Goal: Check status: Check status

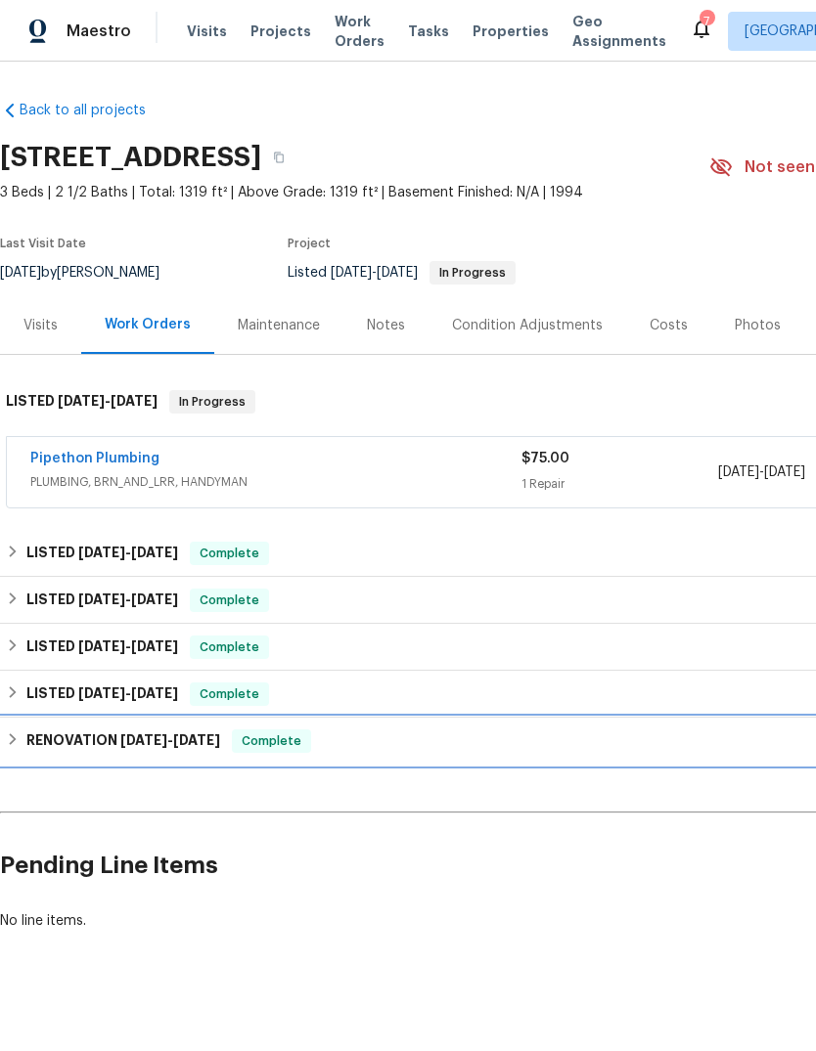
click at [176, 747] on span "4/21/25" at bounding box center [196, 741] width 47 height 14
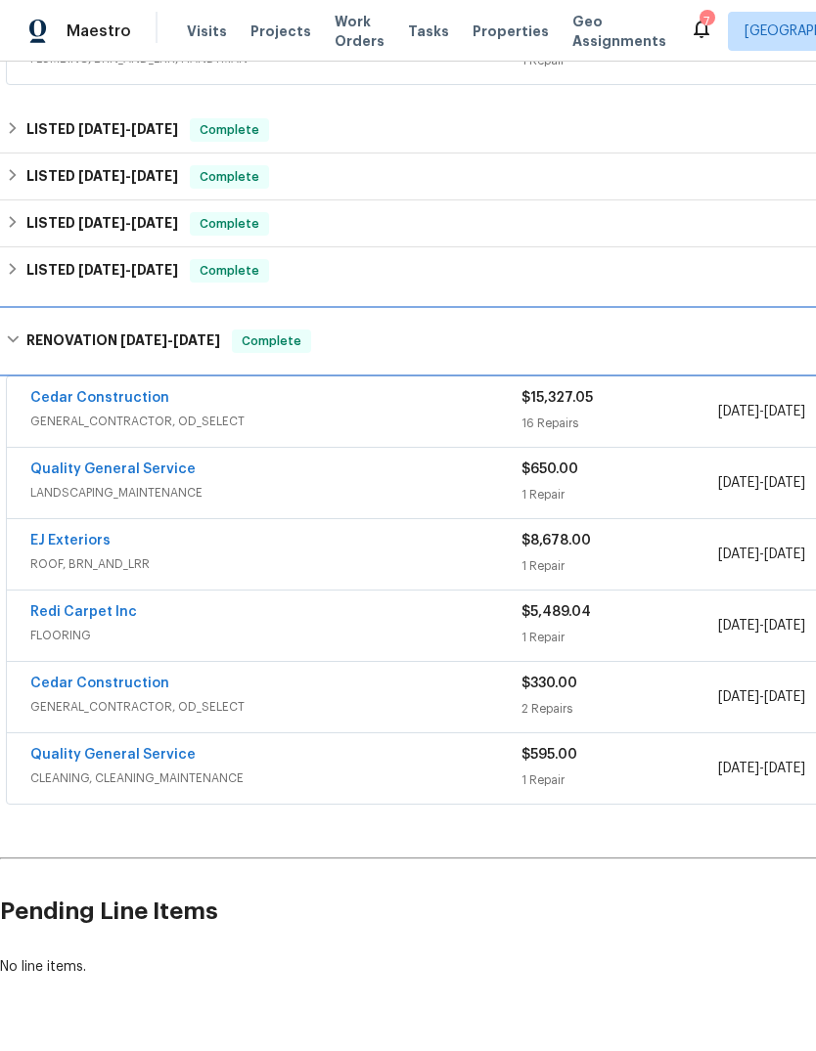
scroll to position [422, 0]
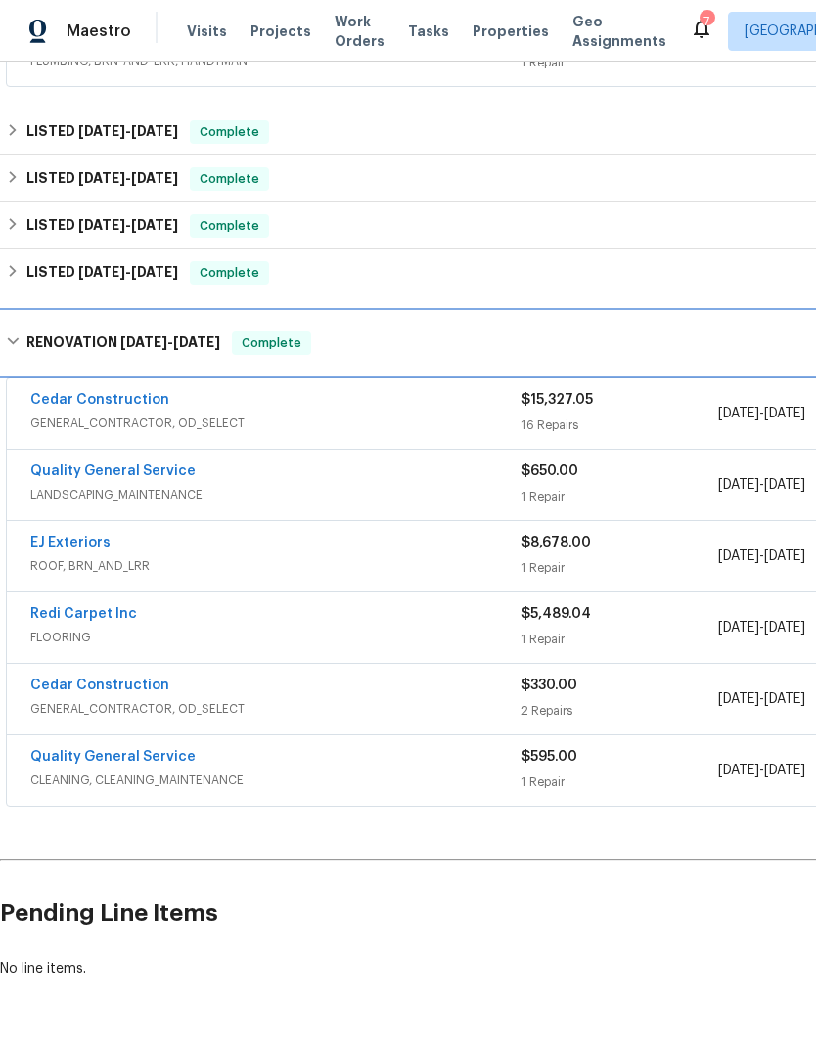
click at [95, 350] on h6 "RENOVATION 2/5/25 - 4/21/25" at bounding box center [123, 343] width 194 height 23
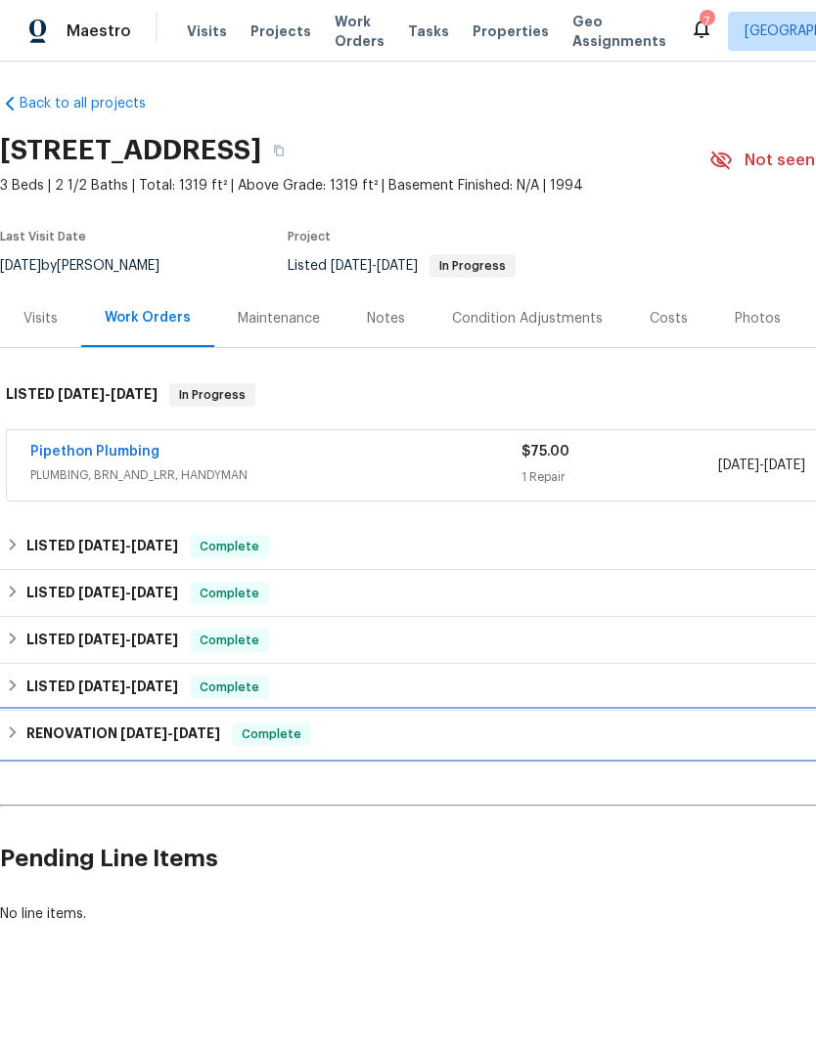
scroll to position [0, 0]
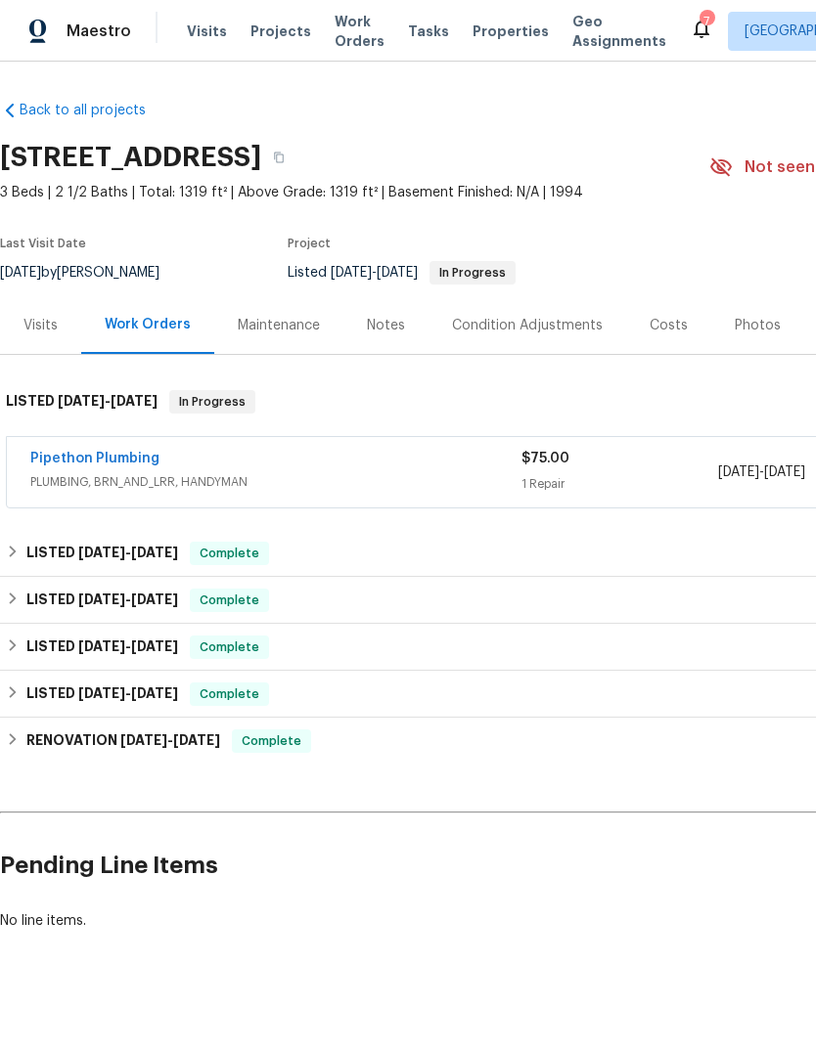
click at [46, 335] on div "Visits" at bounding box center [40, 326] width 34 height 20
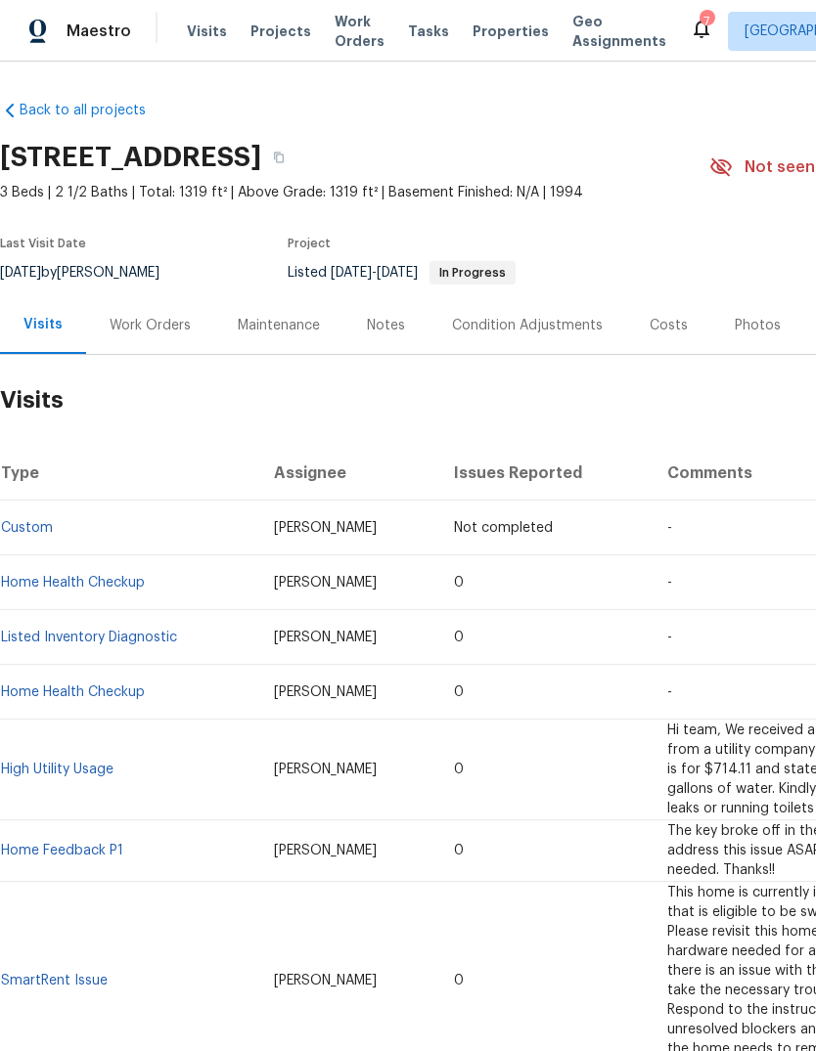
click at [139, 351] on div "Work Orders" at bounding box center [150, 325] width 128 height 58
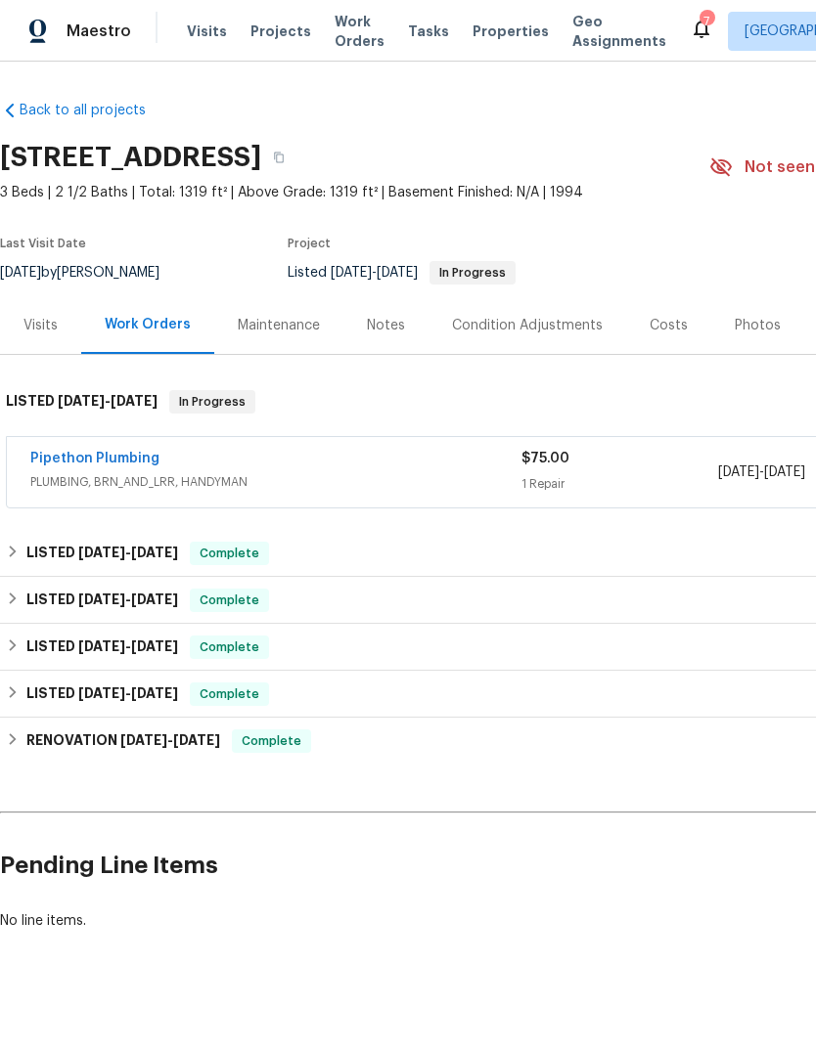
scroll to position [25, 0]
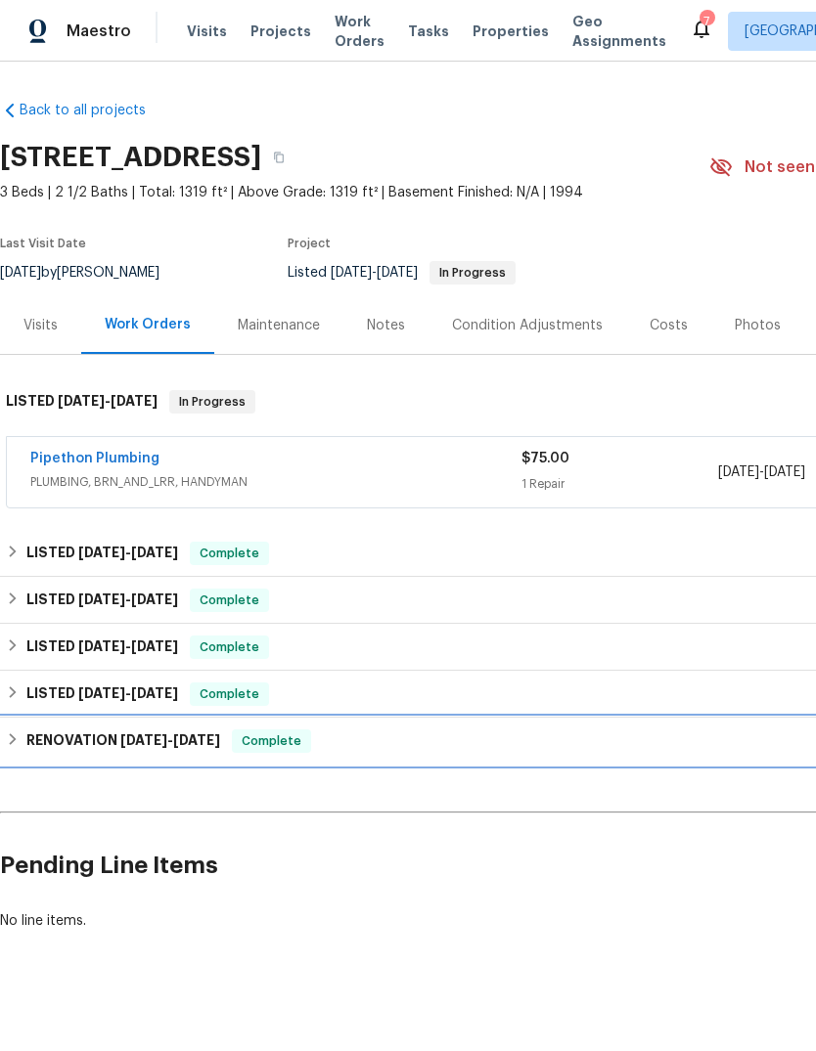
click at [159, 734] on span "2/5/25" at bounding box center [143, 741] width 47 height 14
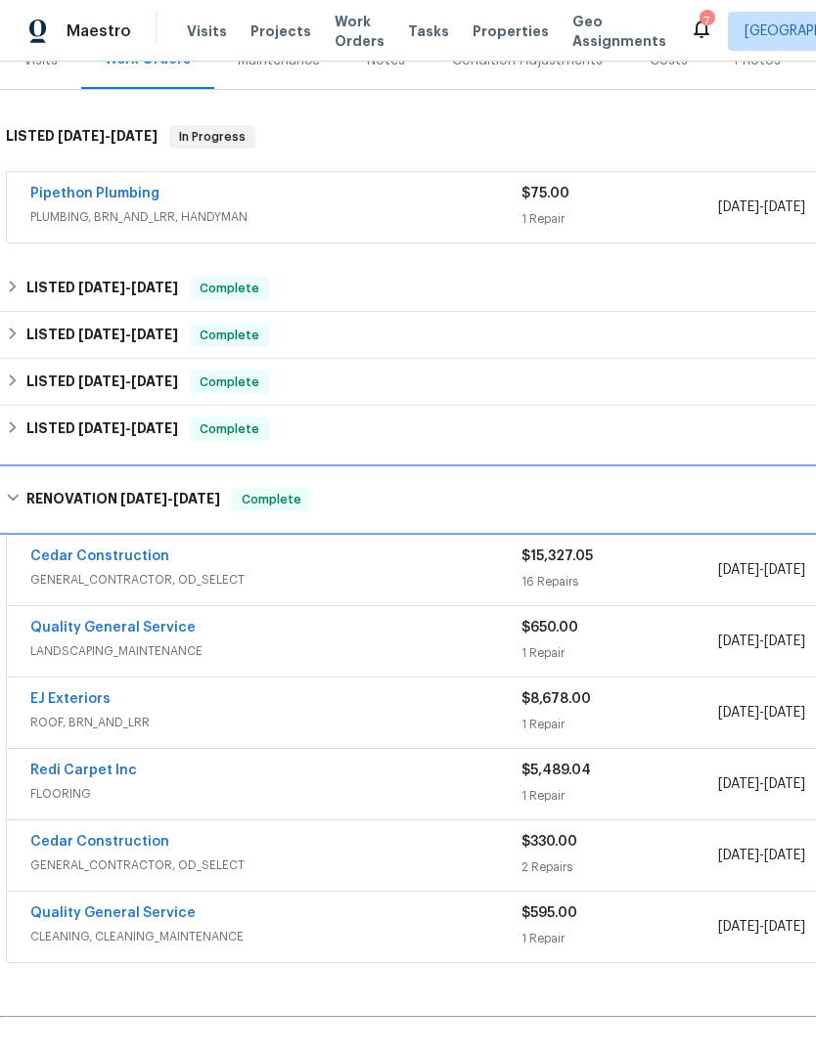
scroll to position [266, 0]
click at [144, 491] on span "2/5/25" at bounding box center [143, 498] width 47 height 14
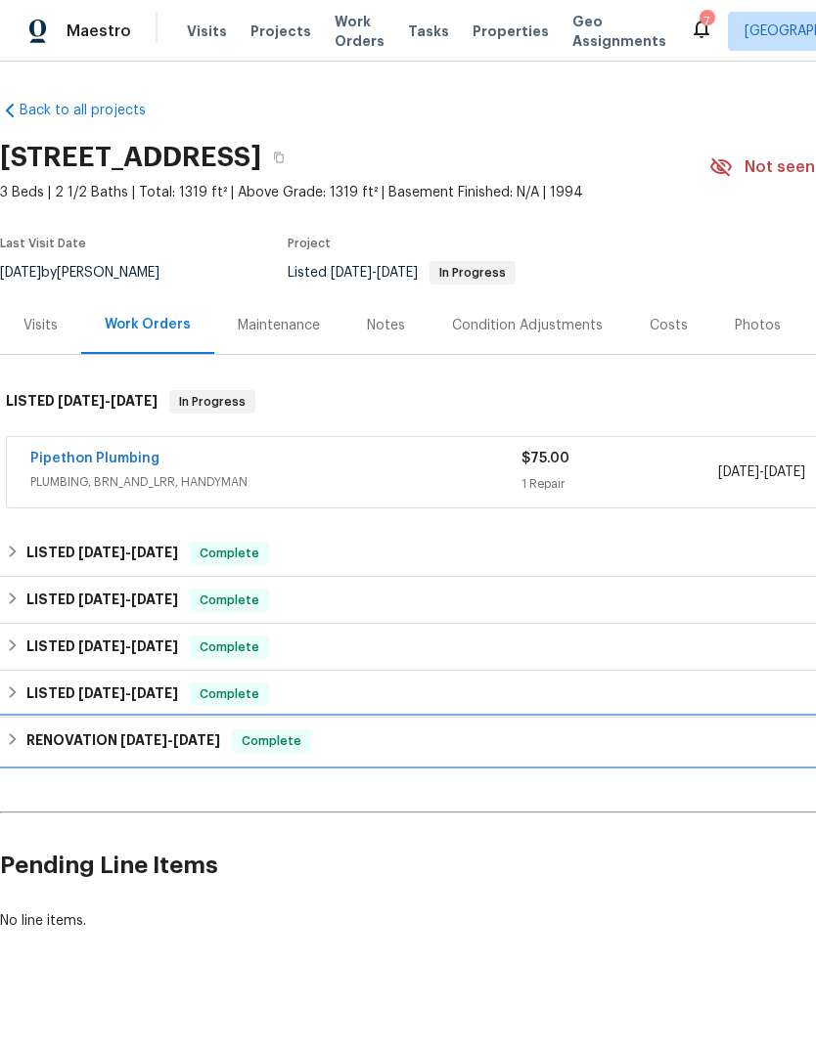
scroll to position [0, 0]
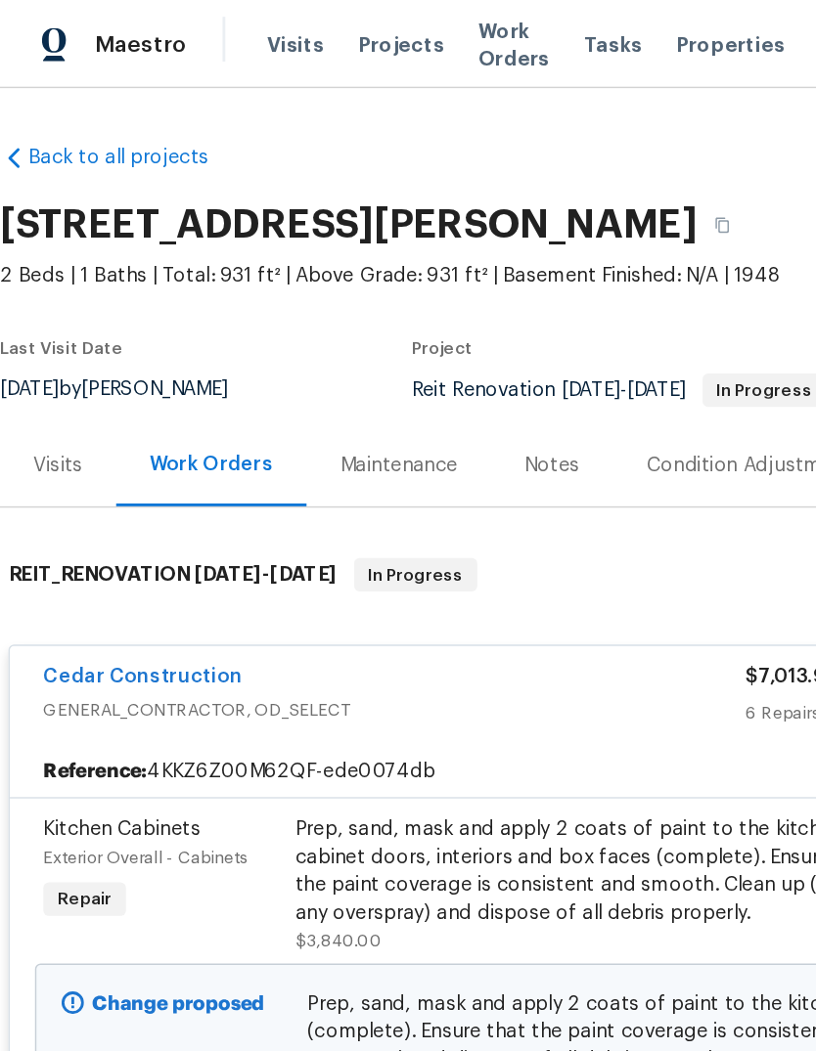
scroll to position [1027, 0]
